Goal: Navigation & Orientation: Find specific page/section

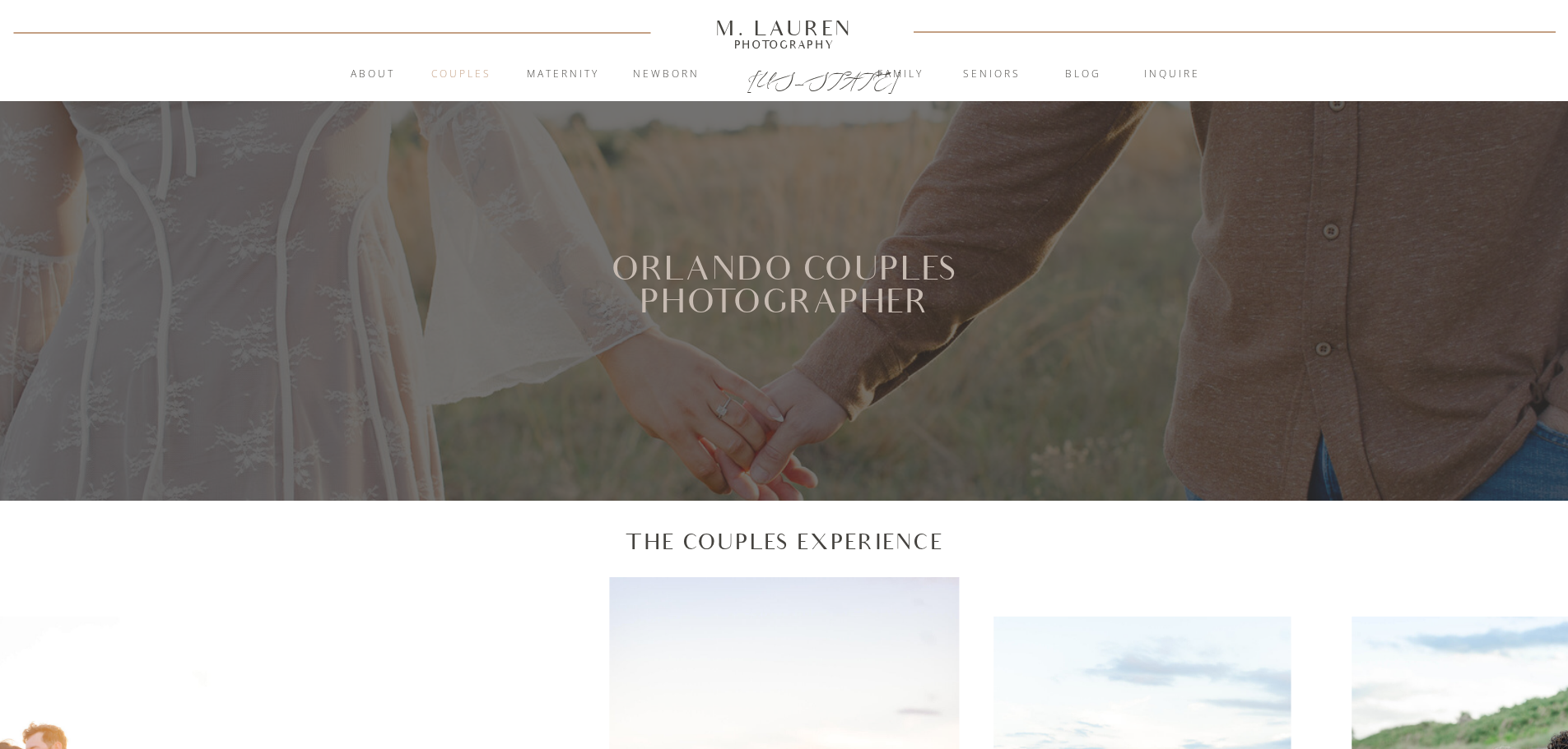
click at [445, 68] on nav "Couples" at bounding box center [462, 75] width 89 height 17
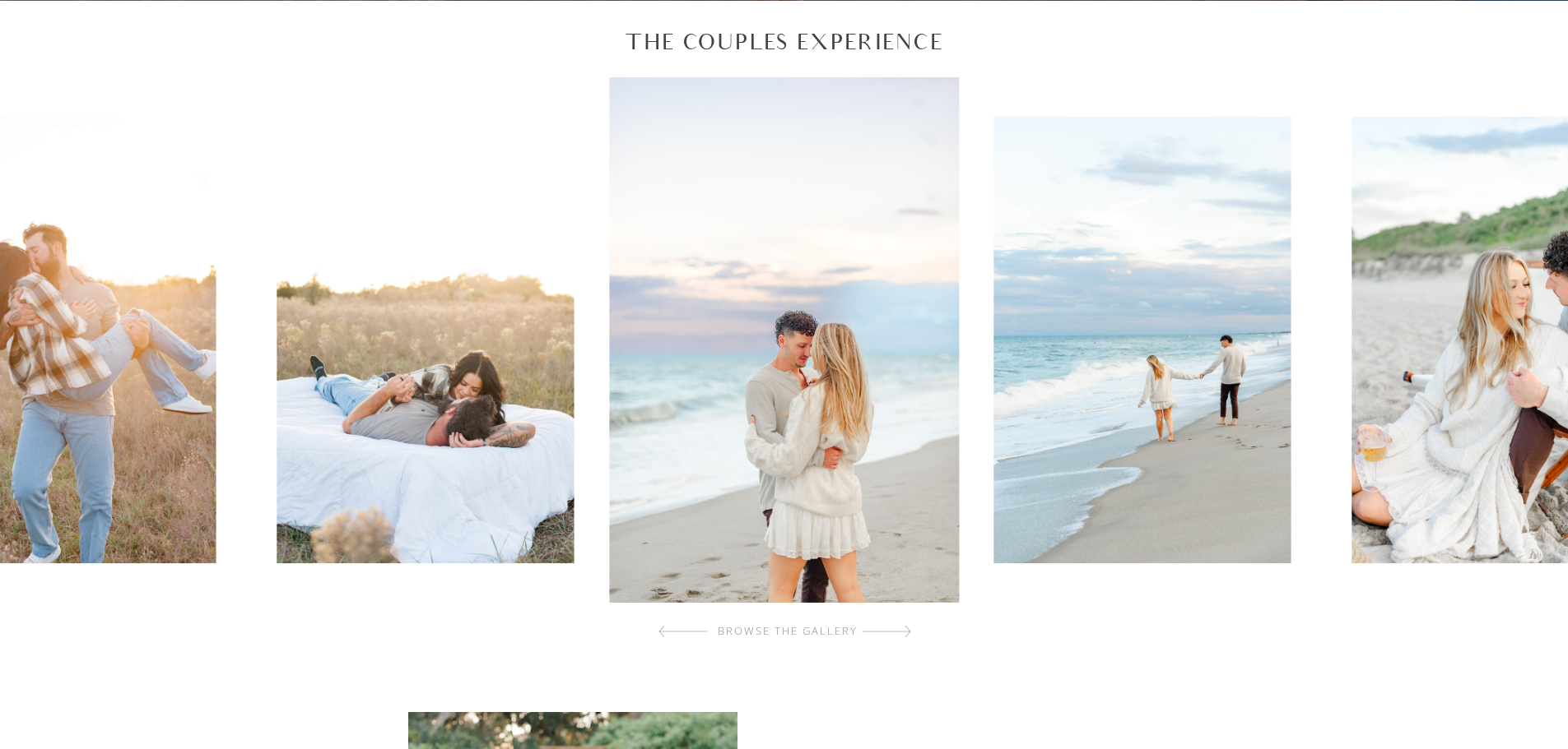
scroll to position [823, 0]
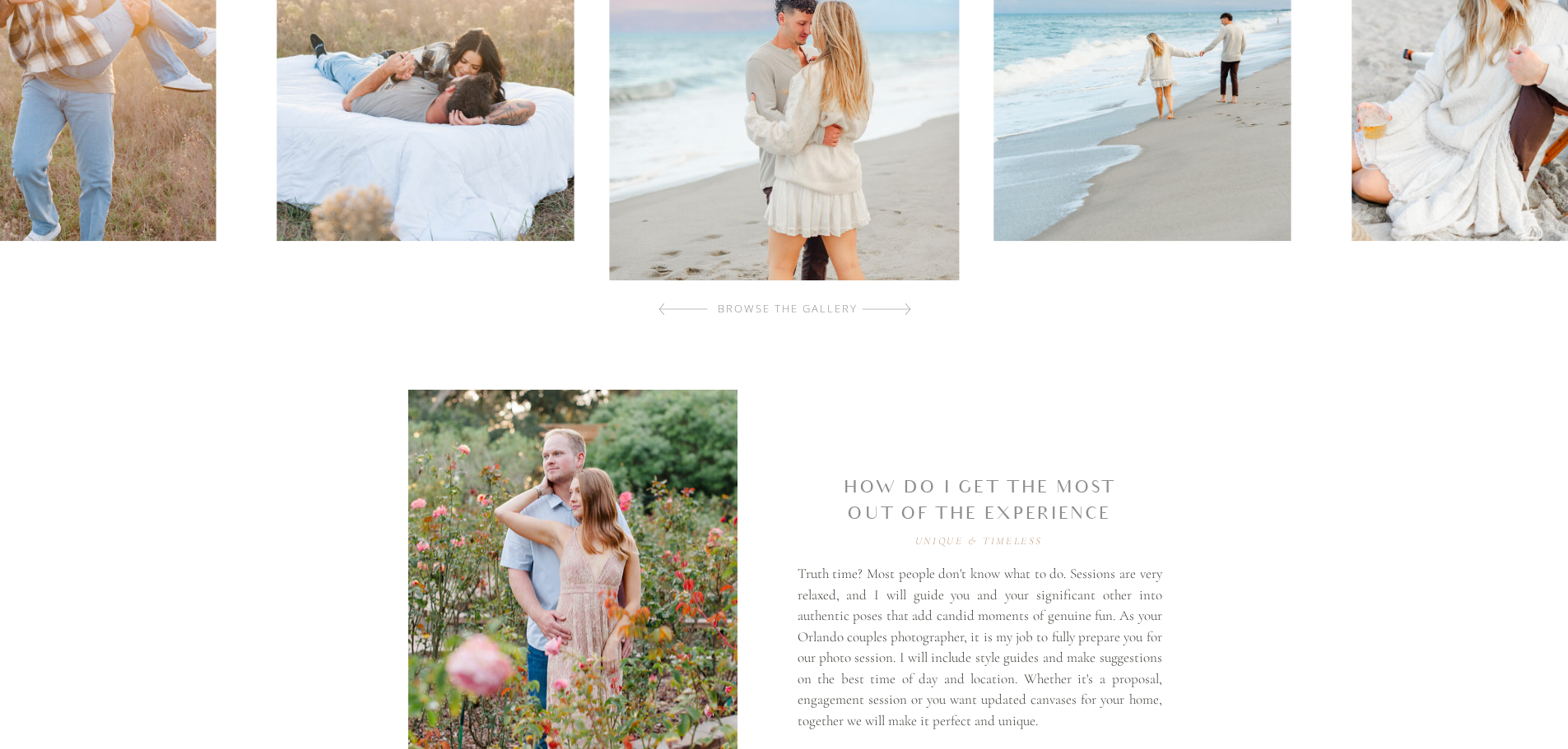
click at [825, 314] on div "browse the gallery" at bounding box center [787, 309] width 197 height 17
click at [893, 306] on div at bounding box center [886, 309] width 49 height 33
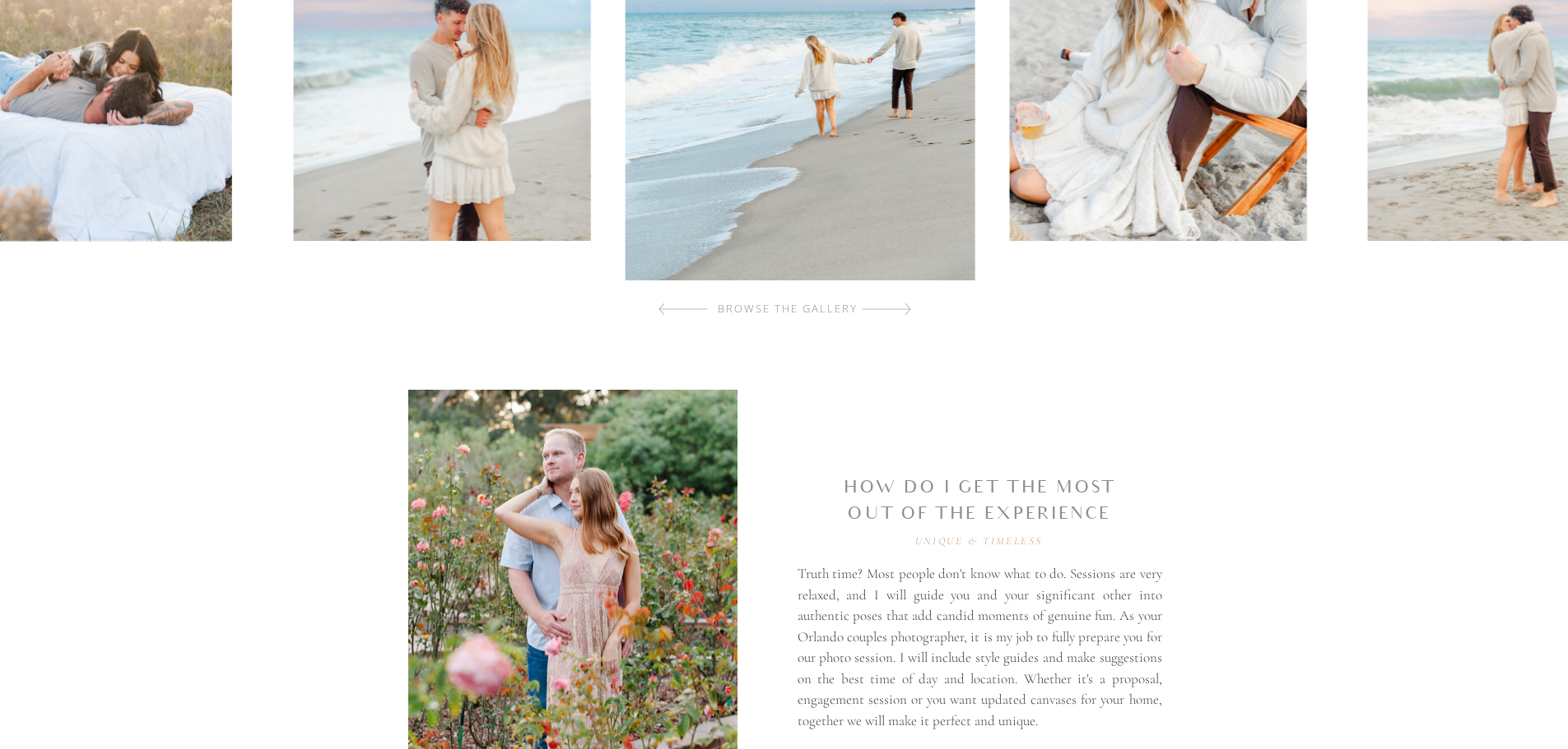
click at [893, 306] on div at bounding box center [886, 309] width 49 height 33
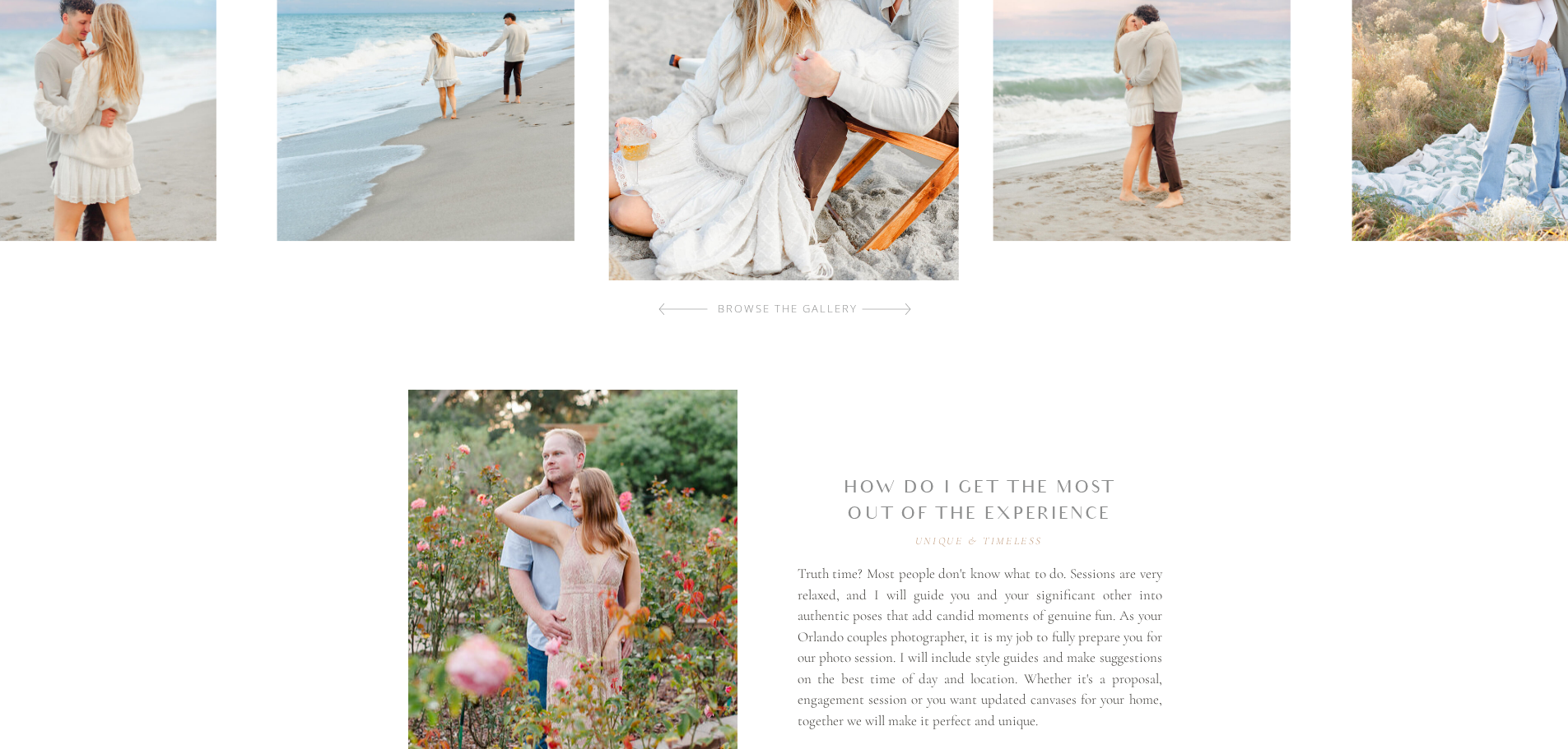
click at [897, 310] on div at bounding box center [886, 309] width 49 height 33
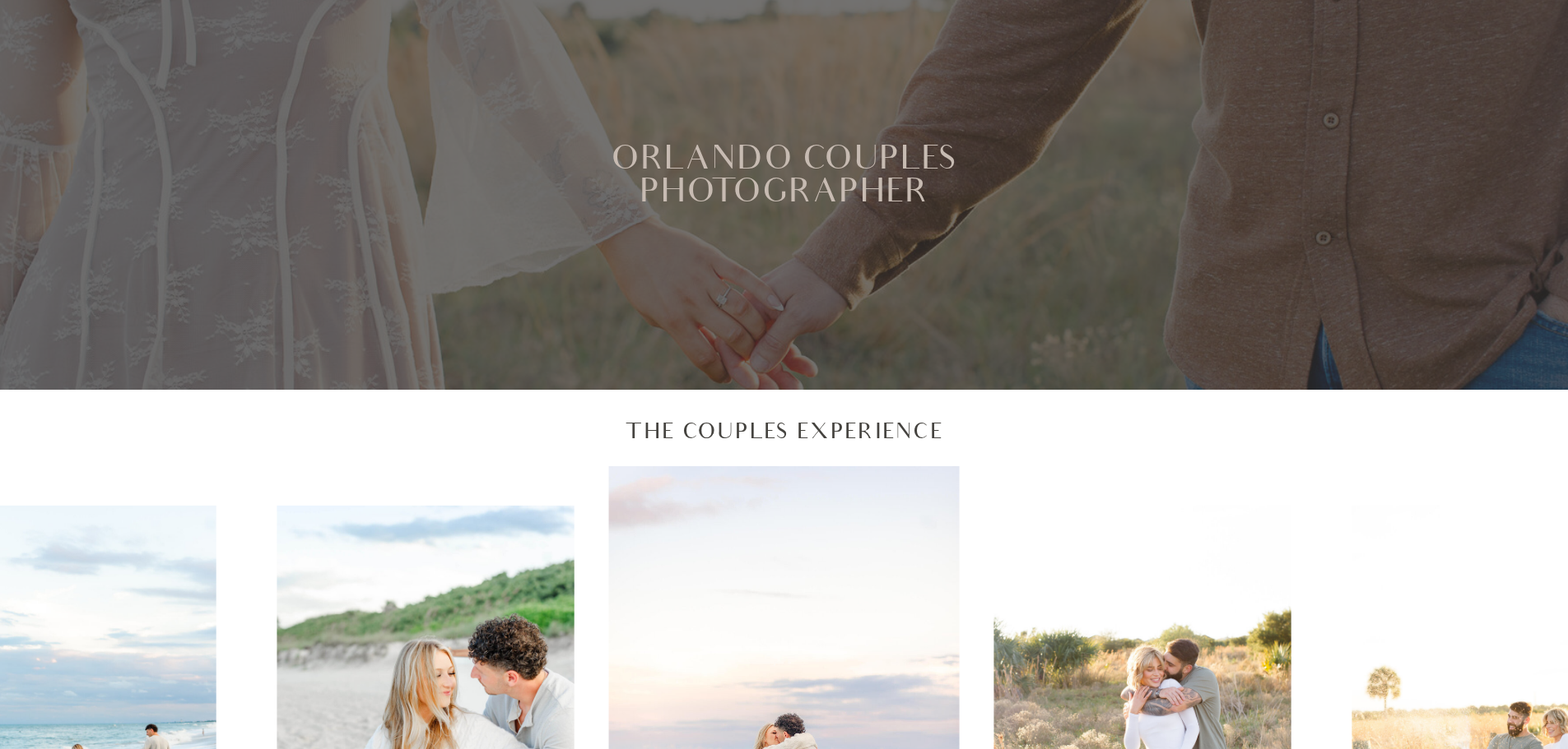
scroll to position [0, 0]
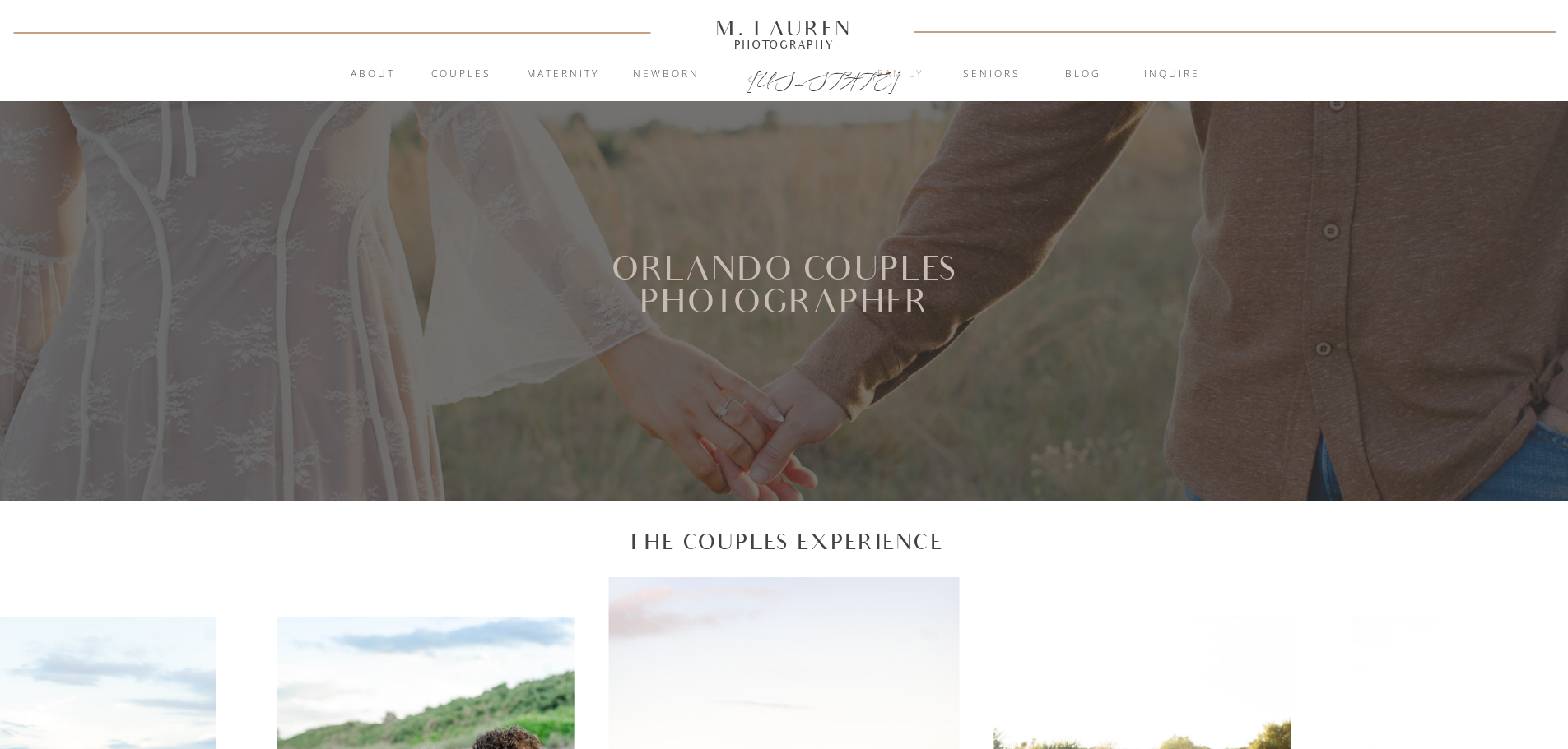
click at [931, 77] on nav "Family" at bounding box center [900, 75] width 89 height 17
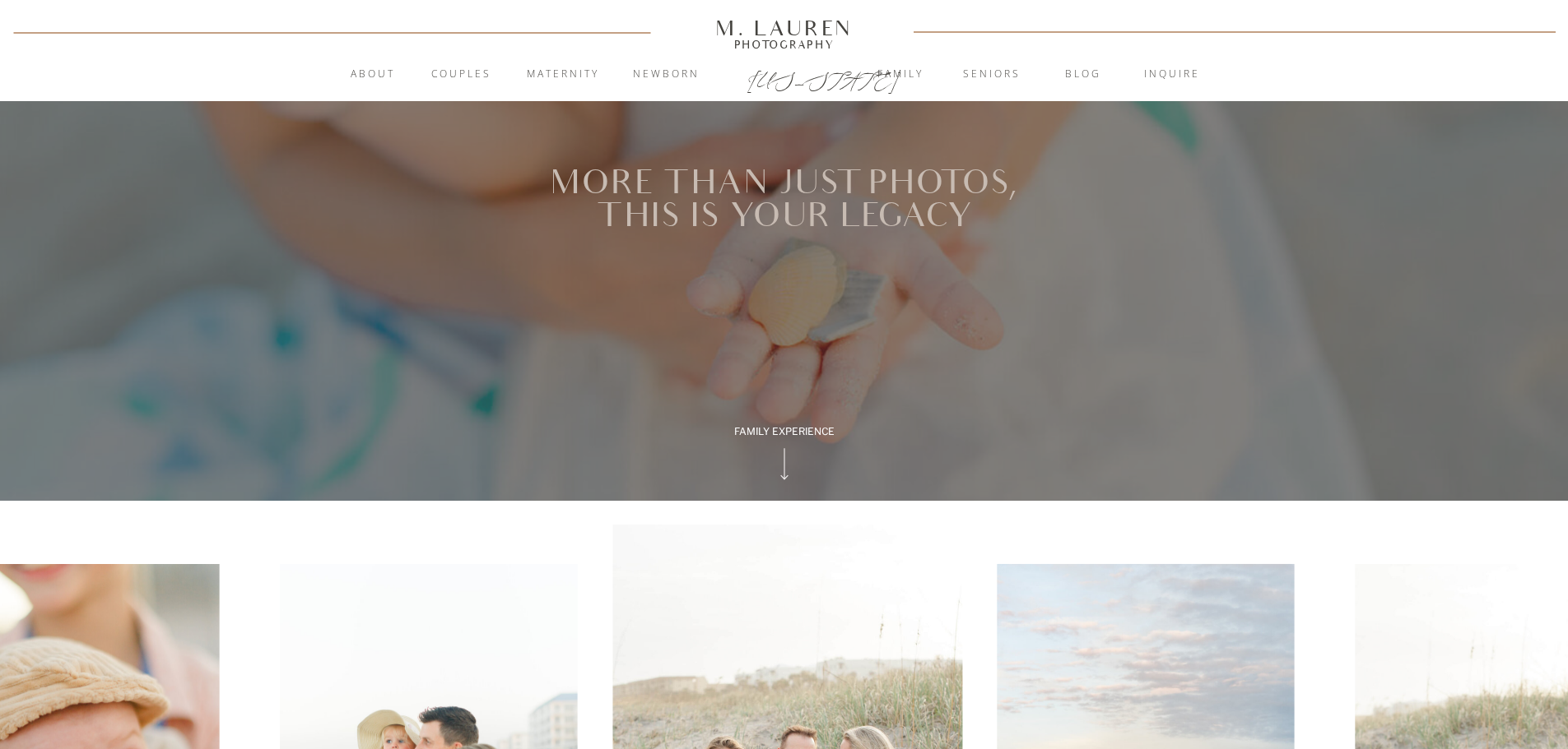
scroll to position [493, 0]
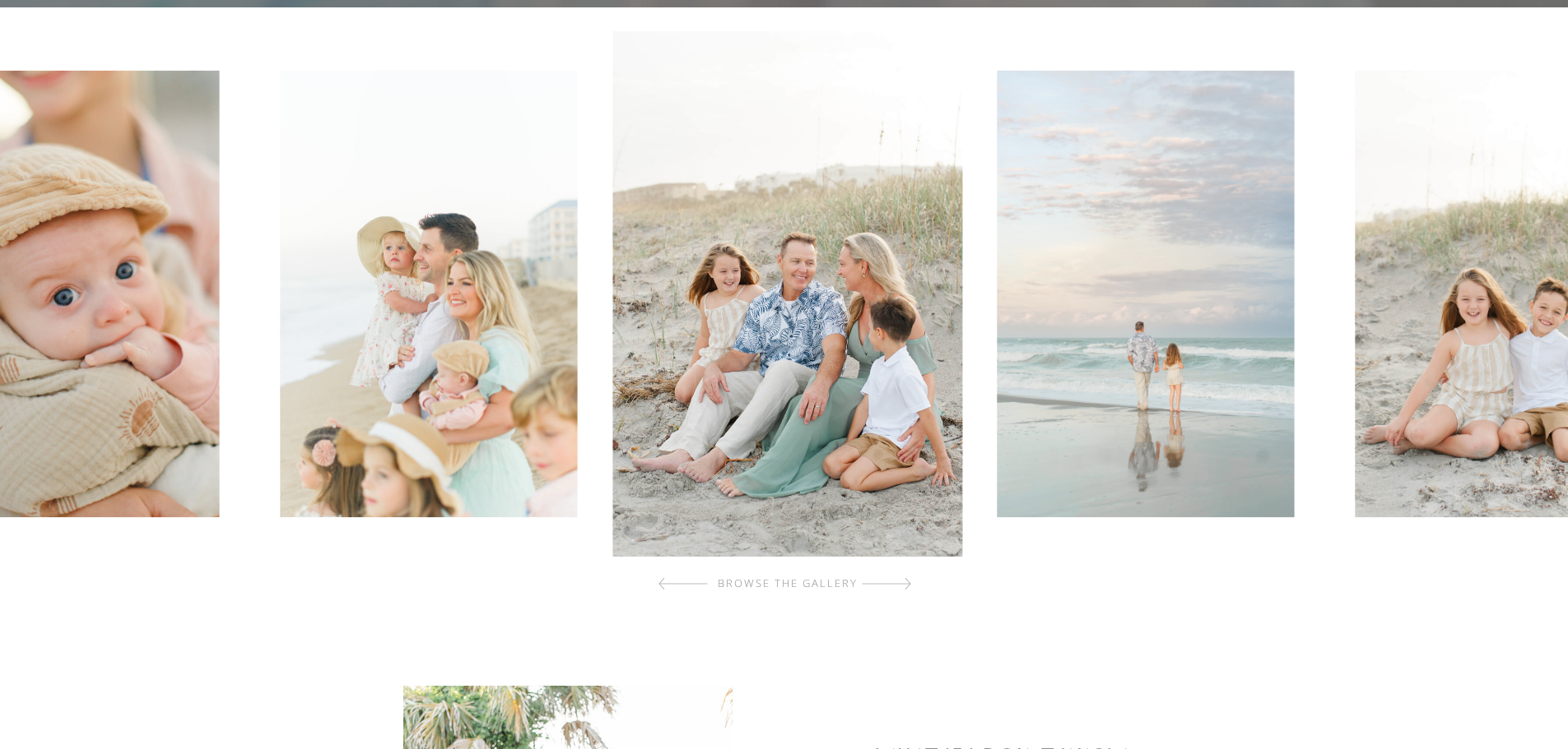
click at [907, 576] on div at bounding box center [886, 585] width 49 height 33
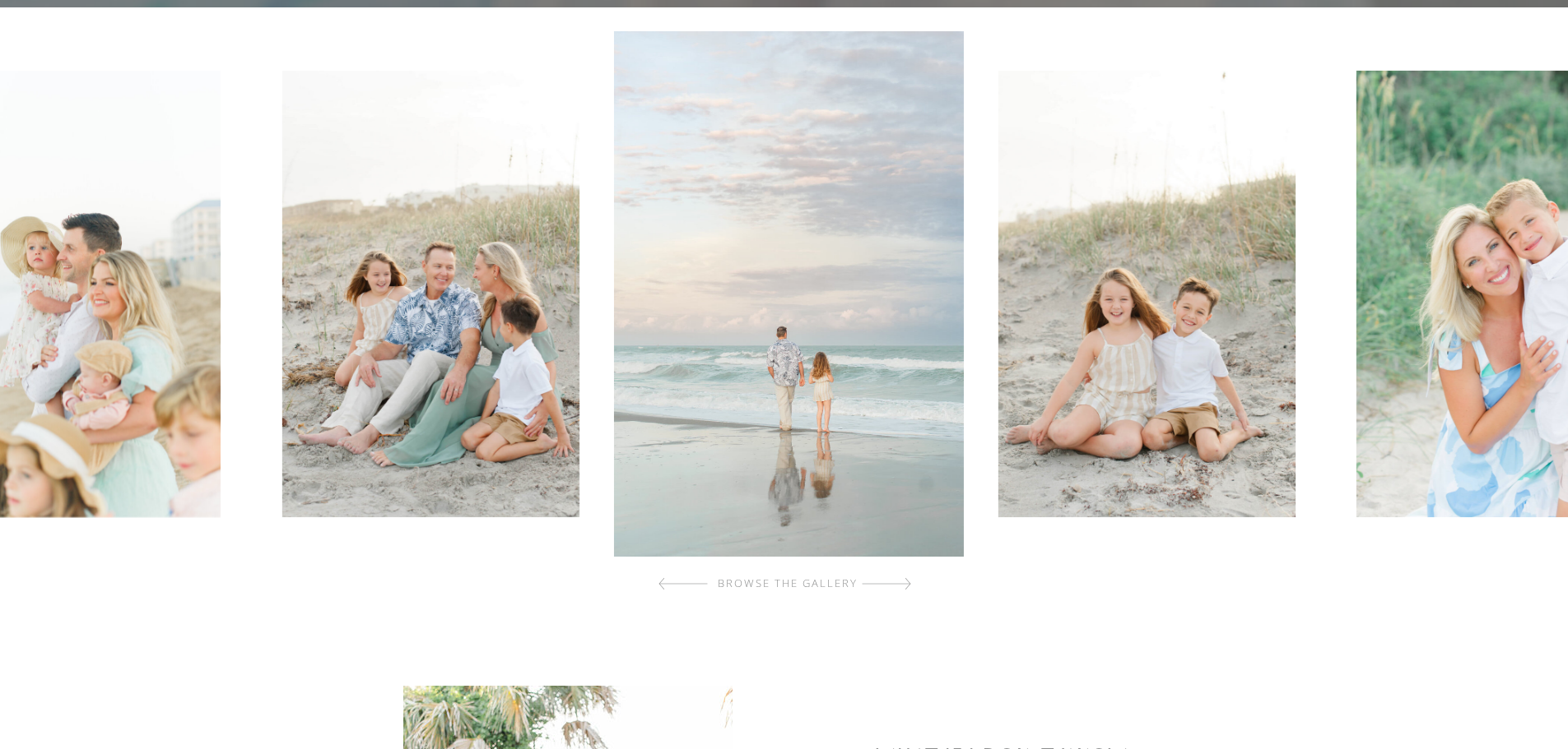
click at [907, 576] on div at bounding box center [886, 585] width 49 height 33
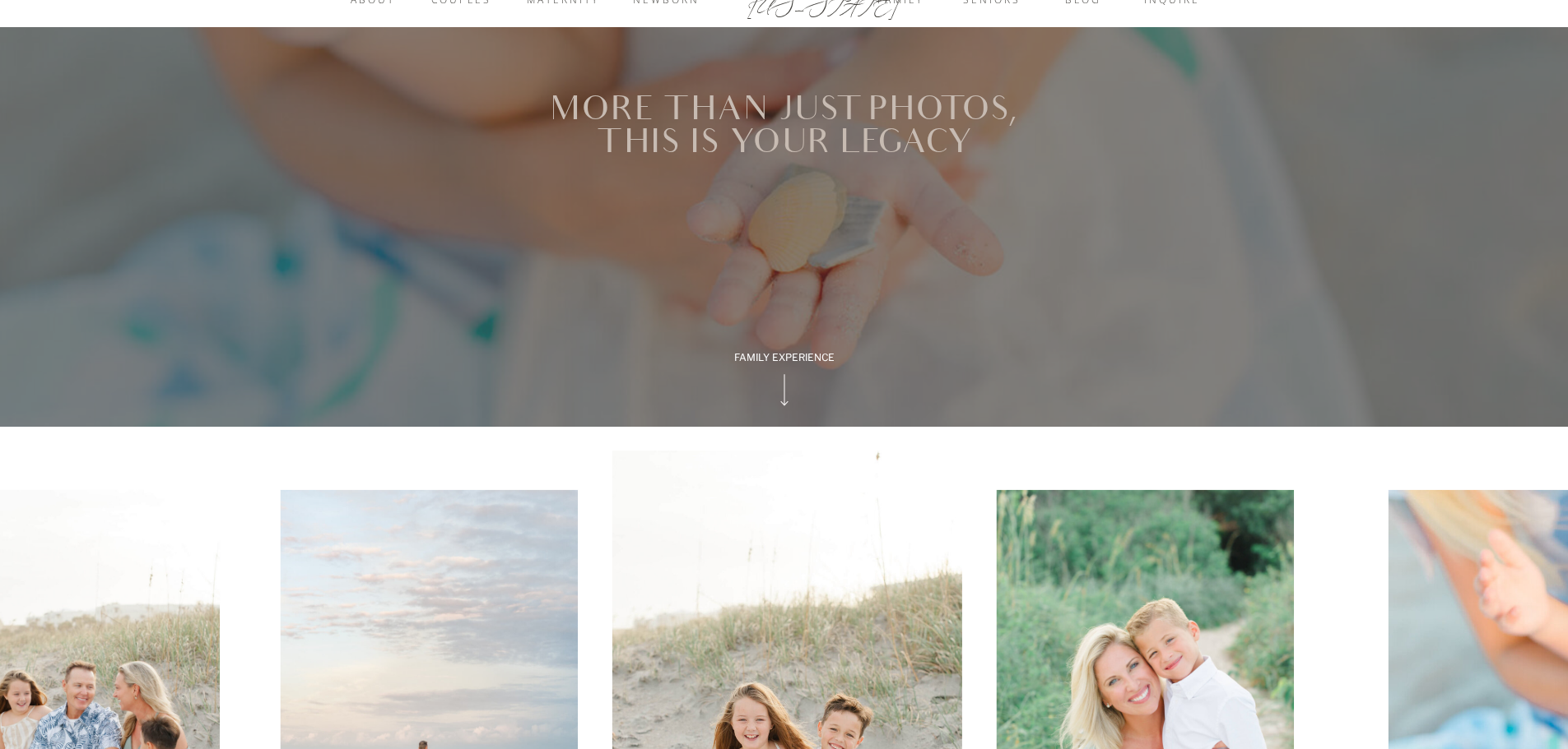
scroll to position [0, 0]
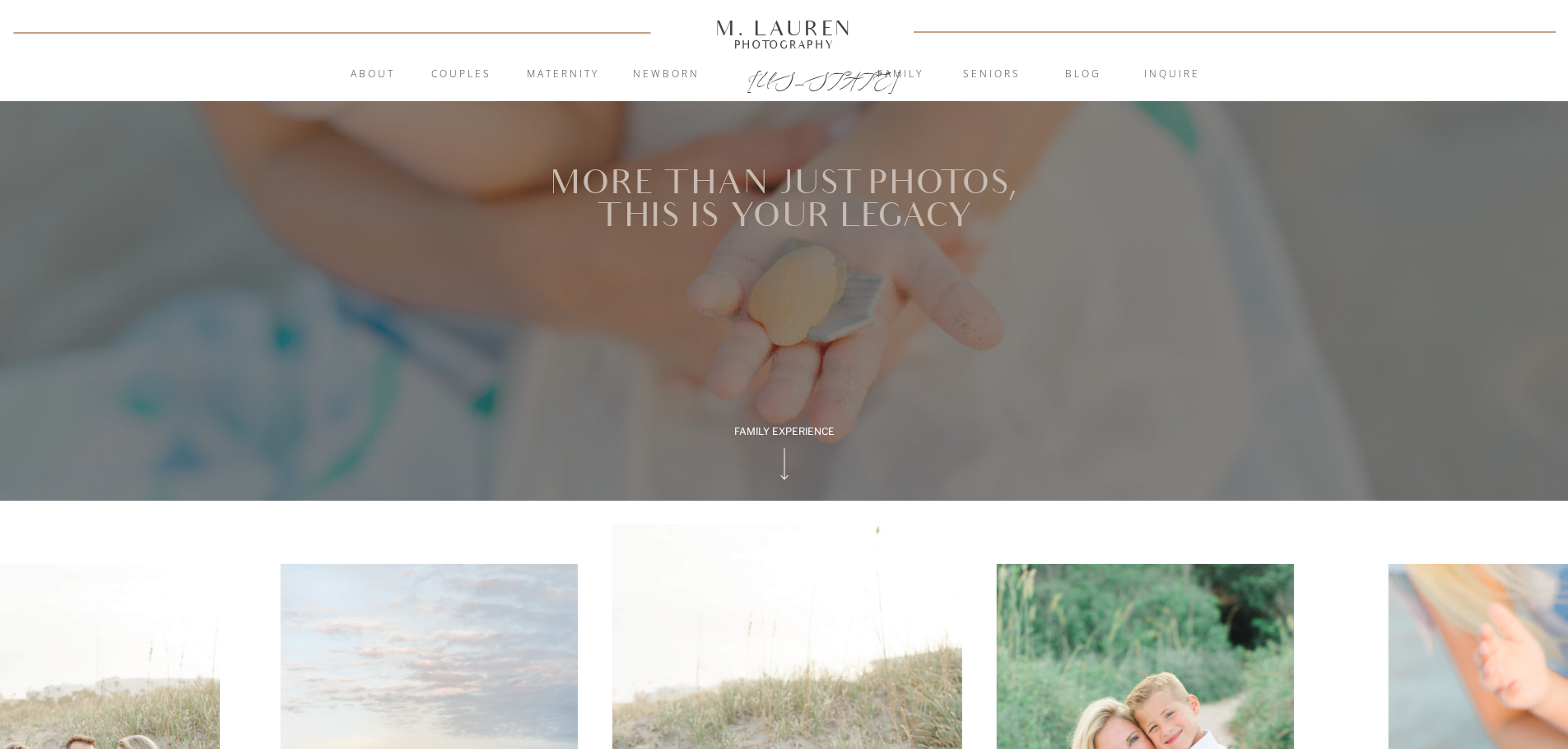
click at [474, 67] on nav "Couples" at bounding box center [462, 75] width 89 height 17
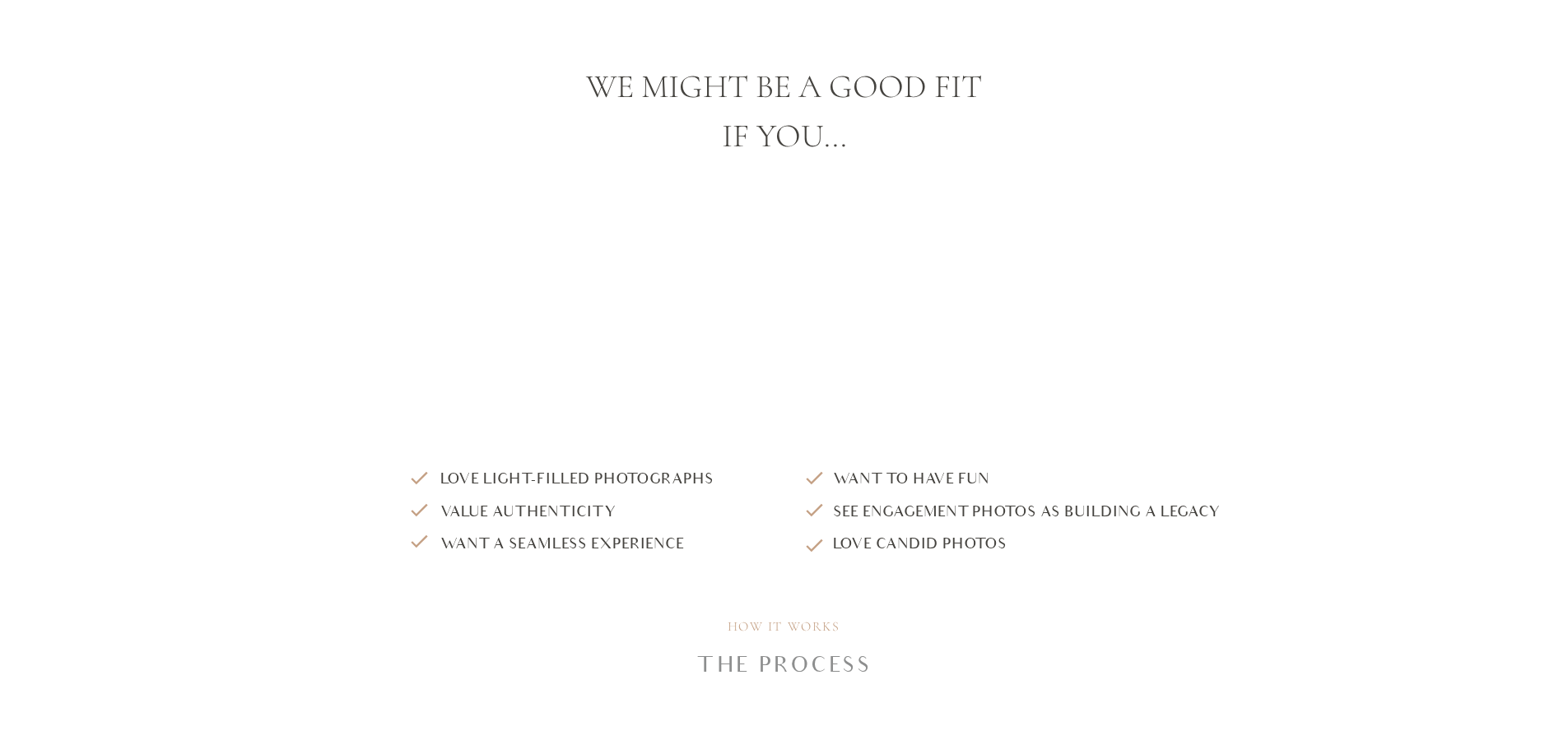
scroll to position [1234, 0]
